Goal: Find specific page/section: Find specific page/section

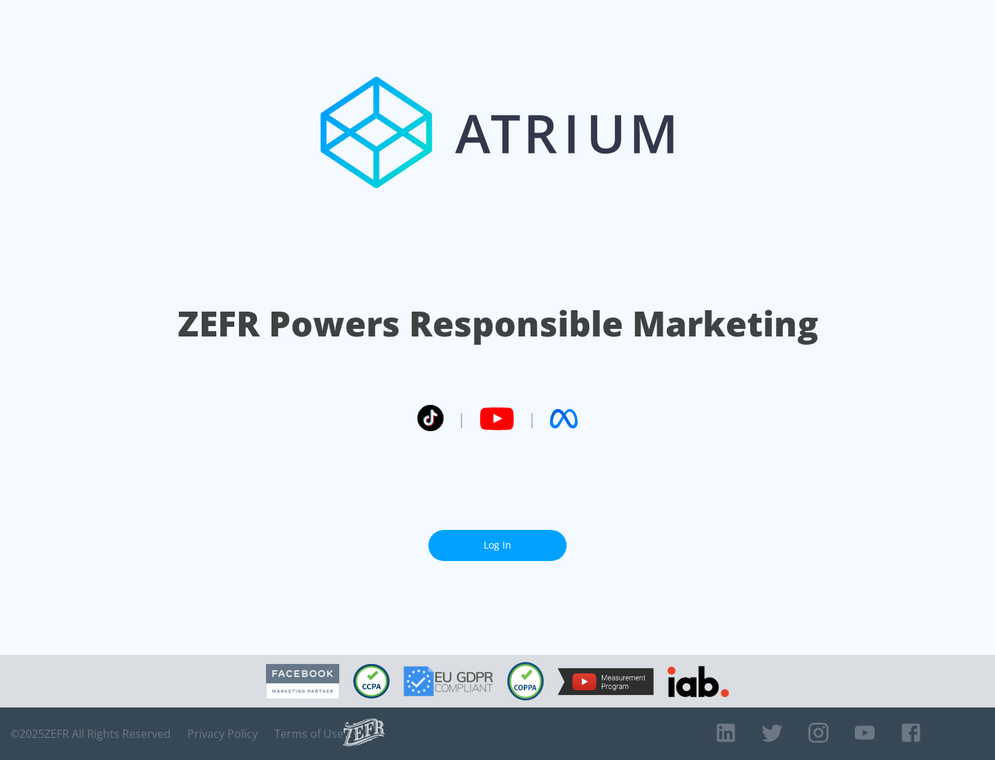
click at [498, 540] on link "Log In" at bounding box center [497, 545] width 138 height 31
